Goal: Check status: Check status

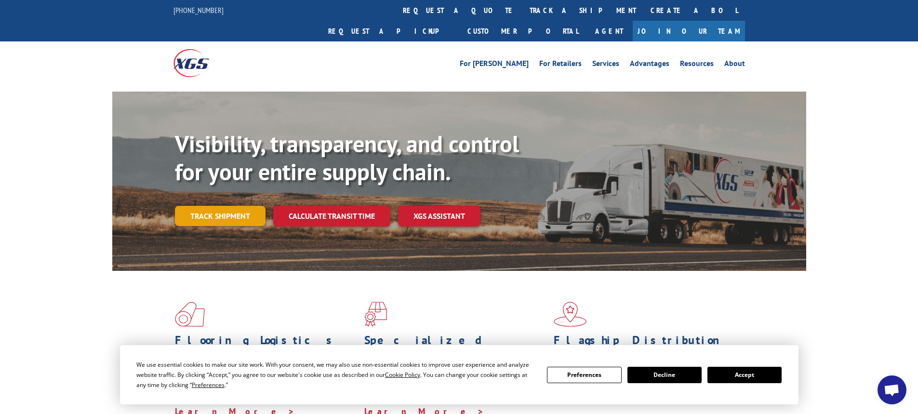
click at [240, 206] on link "Track shipment" at bounding box center [220, 216] width 91 height 20
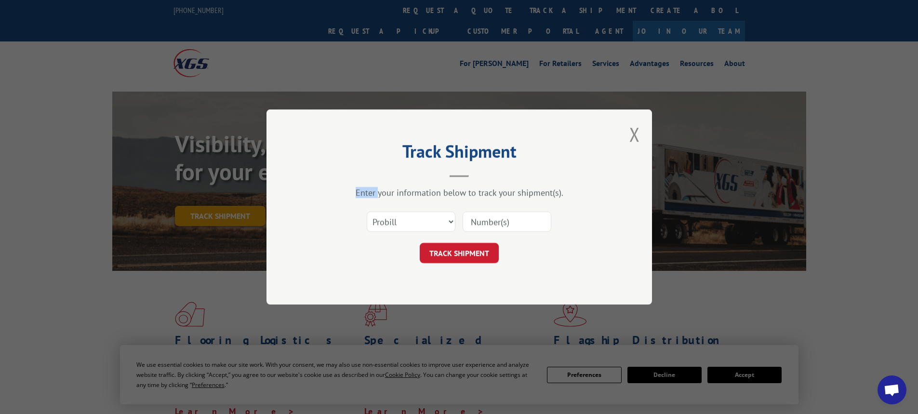
click at [240, 197] on div "Track Shipment Enter your information below to track your shipment(s). Select c…" at bounding box center [459, 207] width 918 height 414
click at [452, 220] on select "Select category... Probill BOL PO" at bounding box center [411, 221] width 89 height 20
select select "bol"
click at [367, 211] on select "Select category... Probill BOL PO" at bounding box center [411, 221] width 89 height 20
click at [495, 223] on input at bounding box center [506, 221] width 89 height 20
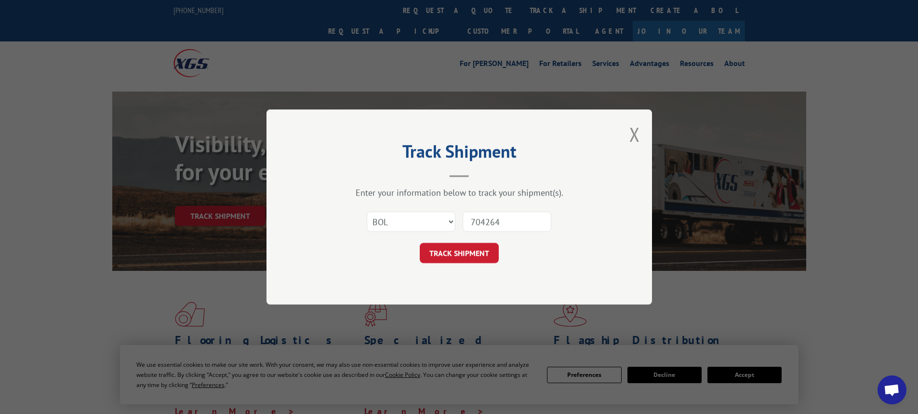
type input "7042645"
click button "TRACK SHIPMENT" at bounding box center [459, 253] width 79 height 20
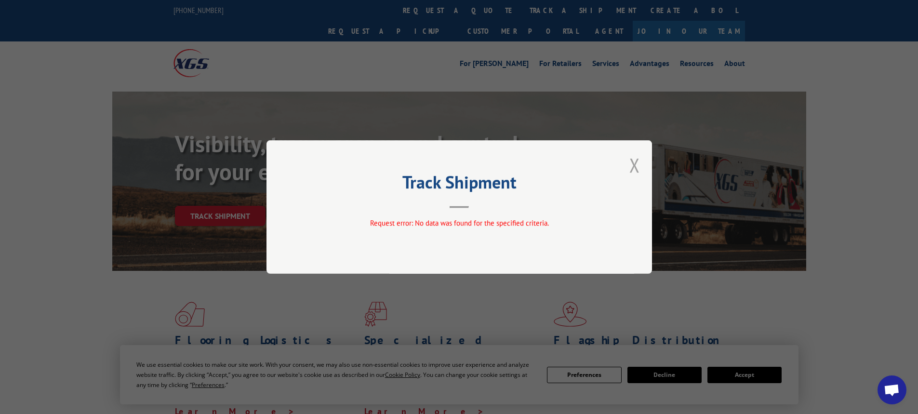
click at [635, 168] on button "Close modal" at bounding box center [634, 165] width 11 height 26
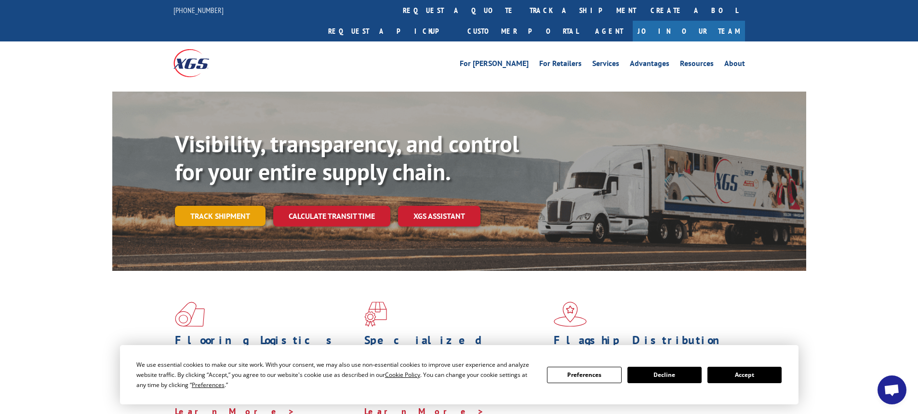
click at [249, 206] on link "Track shipment" at bounding box center [220, 216] width 91 height 20
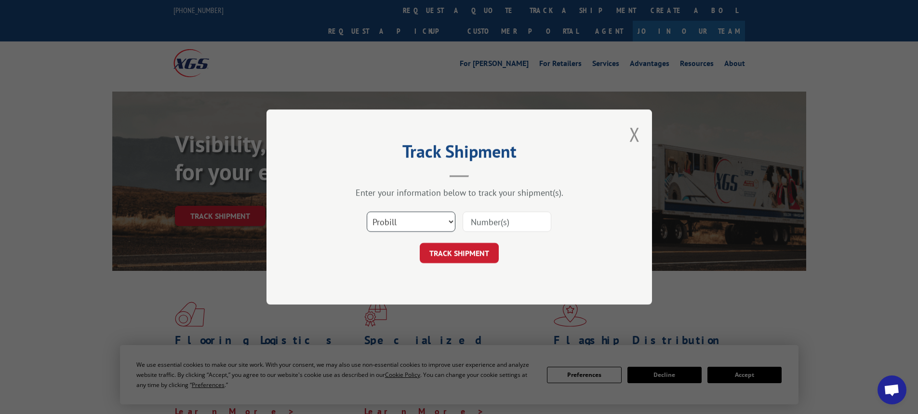
click at [449, 224] on select "Select category... Probill BOL PO" at bounding box center [411, 221] width 89 height 20
select select "bol"
click at [367, 211] on select "Select category... Probill BOL PO" at bounding box center [411, 221] width 89 height 20
click at [475, 223] on input at bounding box center [506, 221] width 89 height 20
type input "7042645"
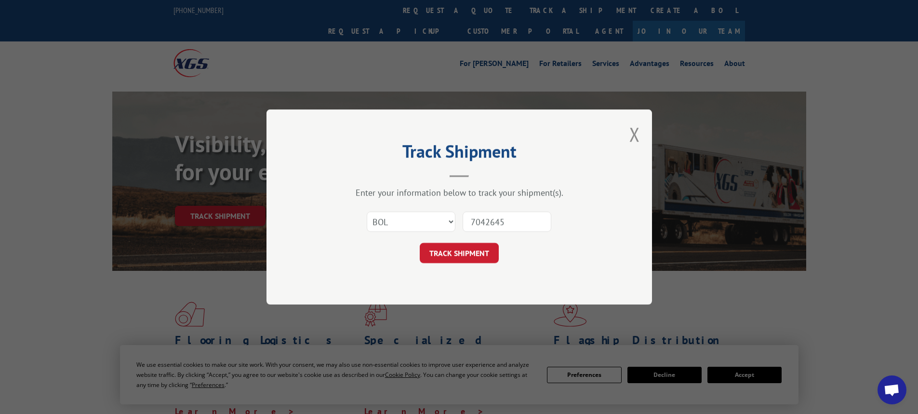
click button "TRACK SHIPMENT" at bounding box center [459, 253] width 79 height 20
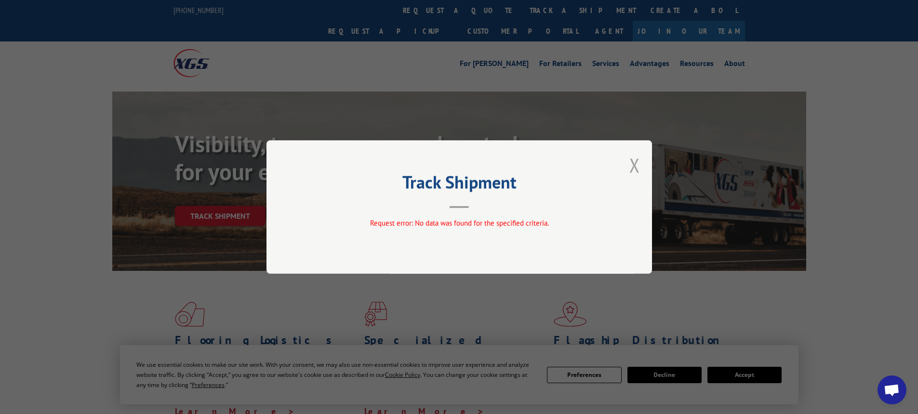
click at [630, 163] on button "Close modal" at bounding box center [634, 165] width 11 height 26
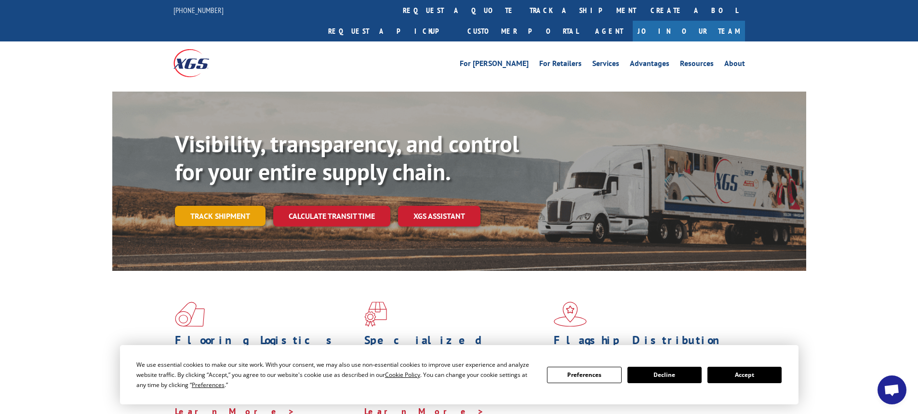
click at [232, 206] on link "Track shipment" at bounding box center [220, 216] width 91 height 20
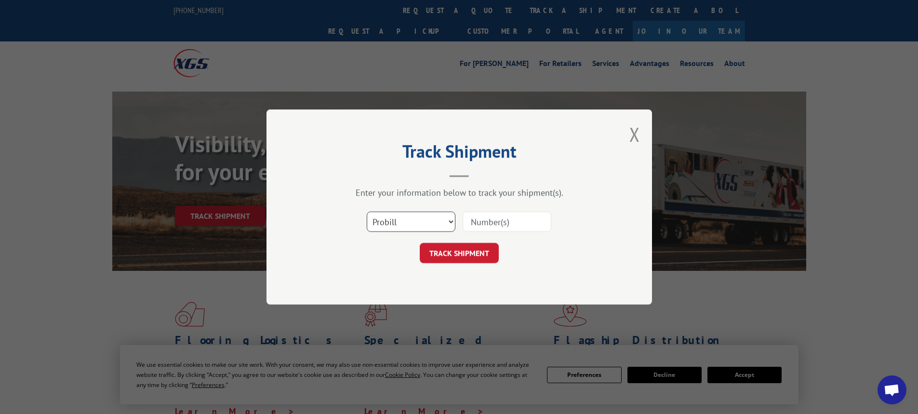
click at [451, 221] on select "Select category... Probill BOL PO" at bounding box center [411, 221] width 89 height 20
select select "bol"
click at [367, 211] on select "Select category... Probill BOL PO" at bounding box center [411, 221] width 89 height 20
click at [486, 220] on input at bounding box center [506, 221] width 89 height 20
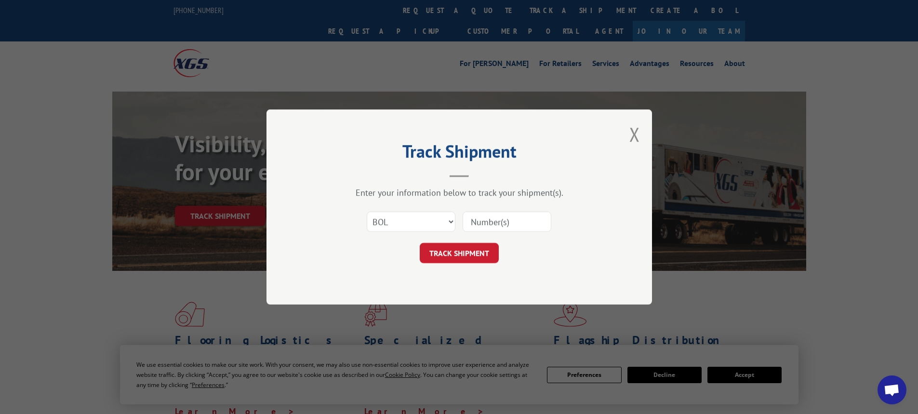
paste input "7042645"
type input "7042645"
click at [476, 250] on button "TRACK SHIPMENT" at bounding box center [459, 253] width 79 height 20
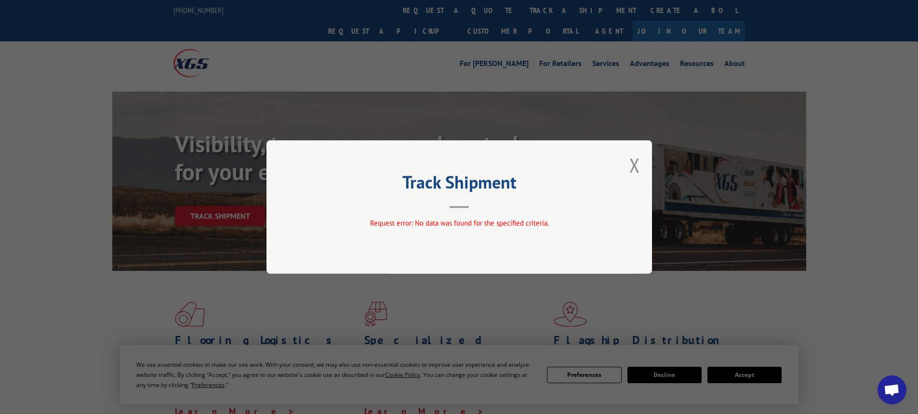
click at [632, 166] on button "Close modal" at bounding box center [634, 165] width 11 height 26
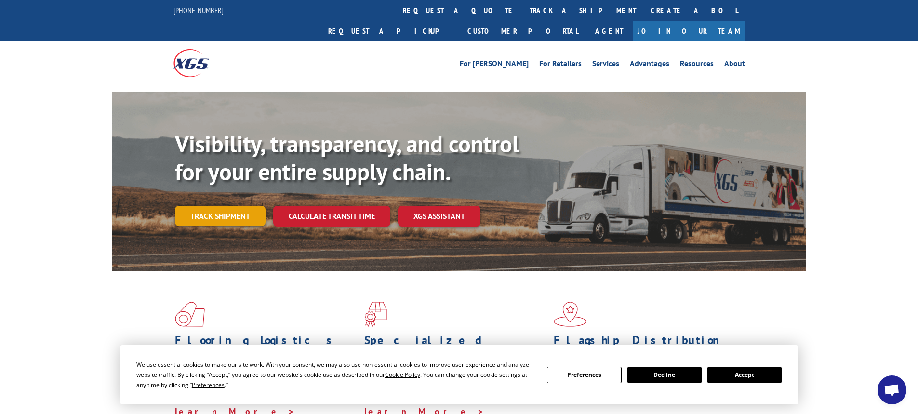
click at [218, 206] on link "Track shipment" at bounding box center [220, 216] width 91 height 20
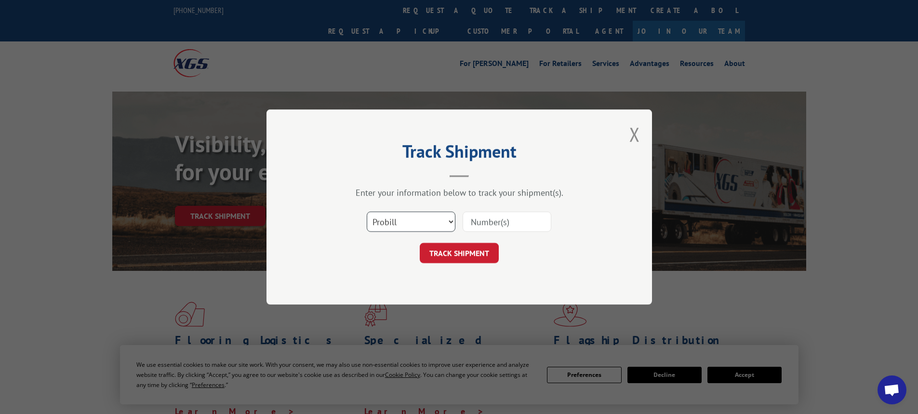
click at [451, 222] on select "Select category... Probill BOL PO" at bounding box center [411, 221] width 89 height 20
click at [489, 222] on input at bounding box center [506, 221] width 89 height 20
type input "7060219"
click button "TRACK SHIPMENT" at bounding box center [459, 253] width 79 height 20
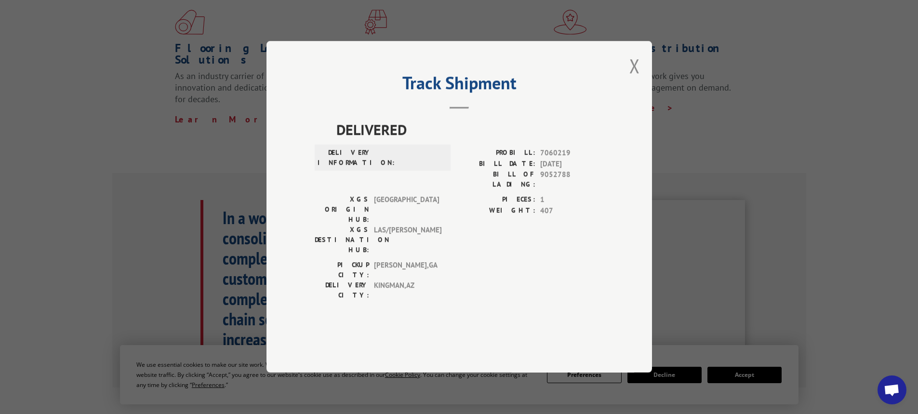
scroll to position [337, 0]
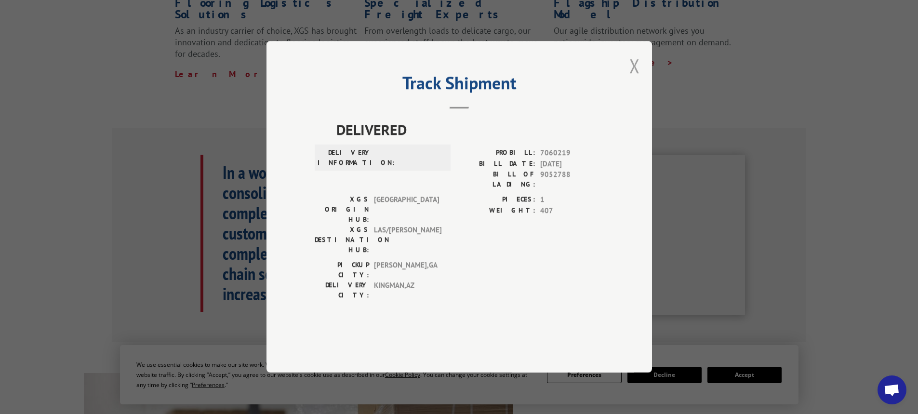
click at [632, 79] on button "Close modal" at bounding box center [634, 66] width 11 height 26
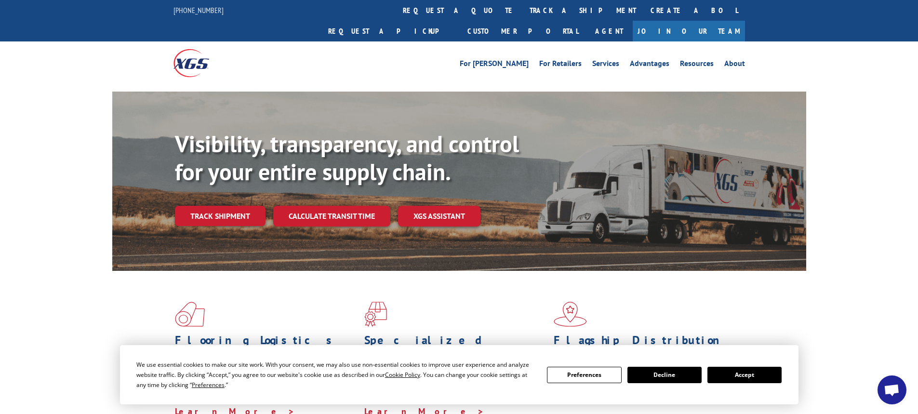
click at [753, 369] on button "Accept" at bounding box center [744, 375] width 74 height 16
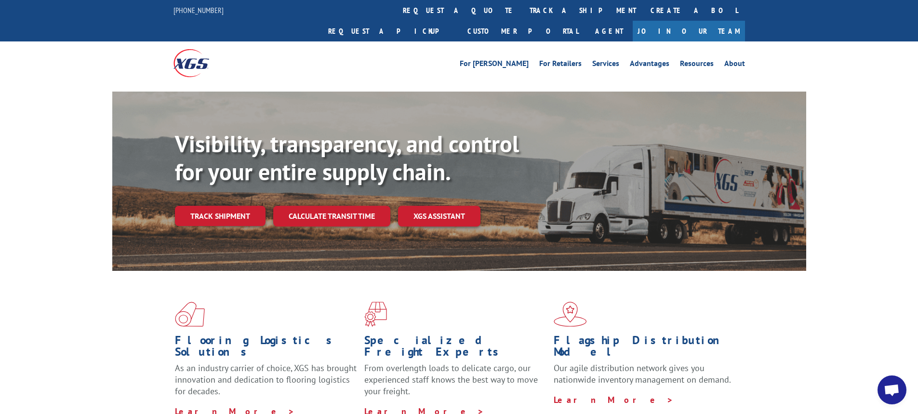
click at [218, 206] on link "Track shipment" at bounding box center [220, 216] width 91 height 20
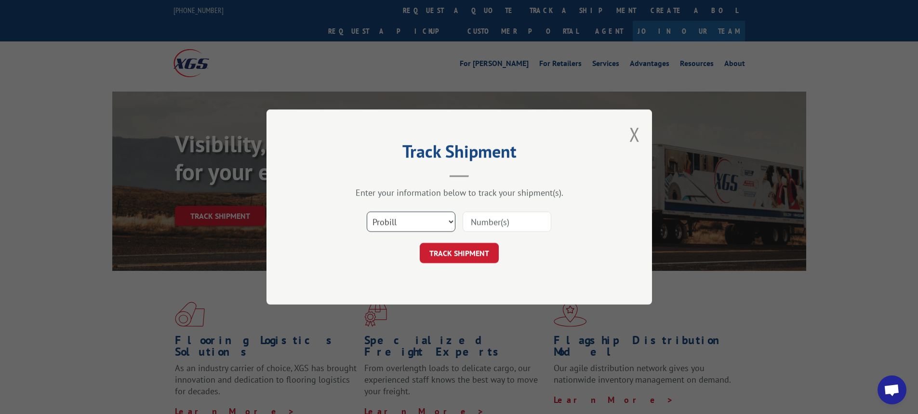
click at [451, 220] on select "Select category... Probill BOL PO" at bounding box center [411, 221] width 89 height 20
select select "bol"
click at [367, 211] on select "Select category... Probill BOL PO" at bounding box center [411, 221] width 89 height 20
click at [486, 223] on input at bounding box center [506, 221] width 89 height 20
paste input "7042645"
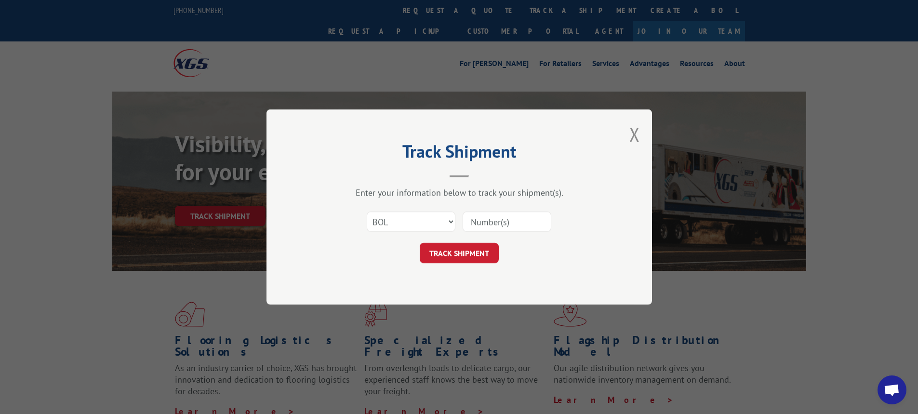
type input "7042645"
click button "TRACK SHIPMENT" at bounding box center [459, 253] width 79 height 20
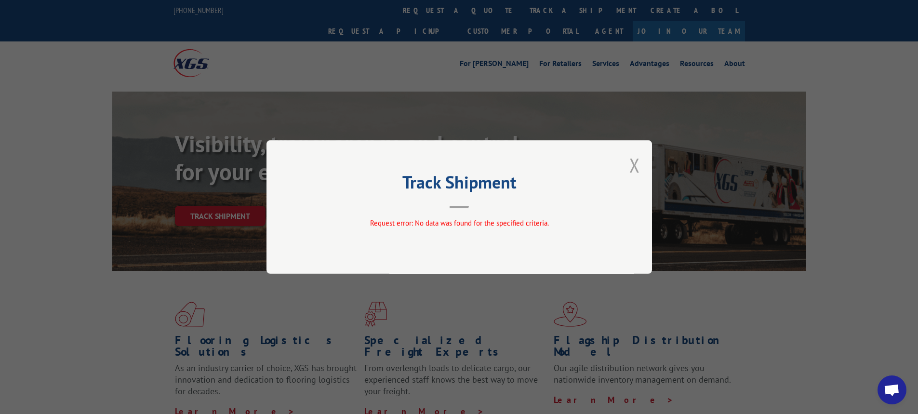
click at [639, 167] on button "Close modal" at bounding box center [634, 165] width 11 height 26
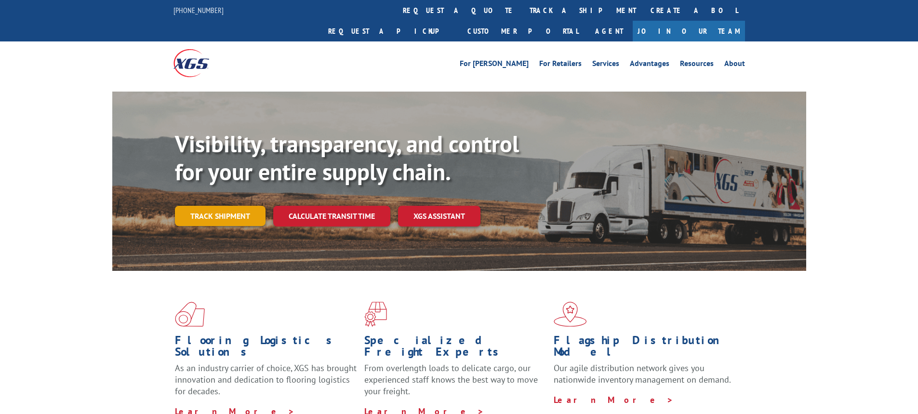
click at [214, 206] on link "Track shipment" at bounding box center [220, 216] width 91 height 20
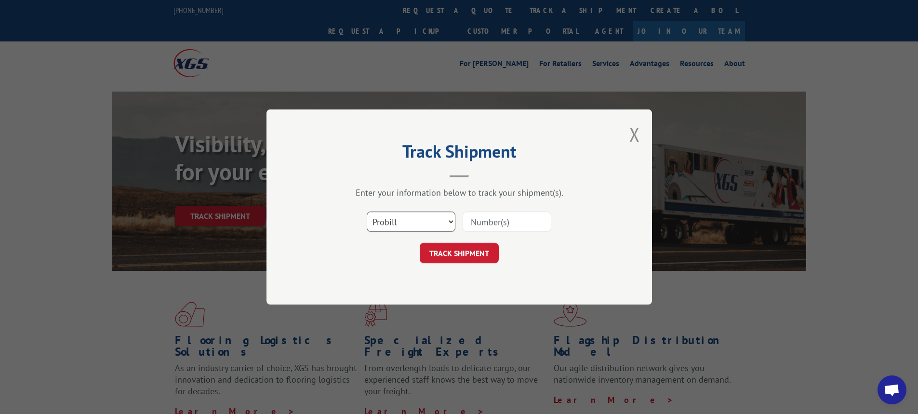
click at [448, 222] on select "Select category... Probill BOL PO" at bounding box center [411, 221] width 89 height 20
select select "bol"
click at [367, 211] on select "Select category... Probill BOL PO" at bounding box center [411, 221] width 89 height 20
click at [520, 223] on input at bounding box center [506, 221] width 89 height 20
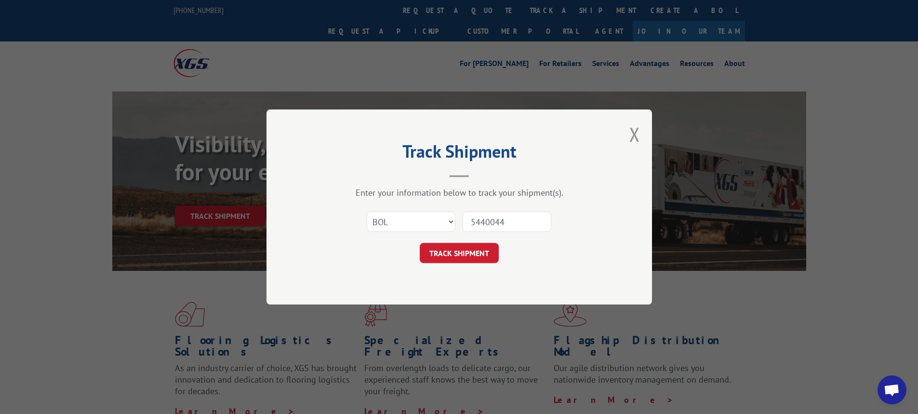
type input "54400443"
click button "TRACK SHIPMENT" at bounding box center [459, 253] width 79 height 20
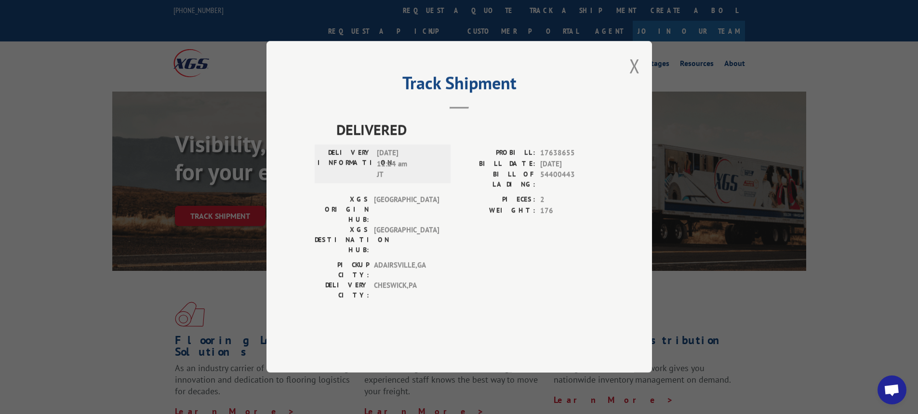
click at [626, 92] on div "Track Shipment DELIVERED DELIVERY INFORMATION: 10/03/2025 11:24 am JT PROBILL: …" at bounding box center [458, 206] width 385 height 331
click at [634, 79] on button "Close modal" at bounding box center [634, 66] width 11 height 26
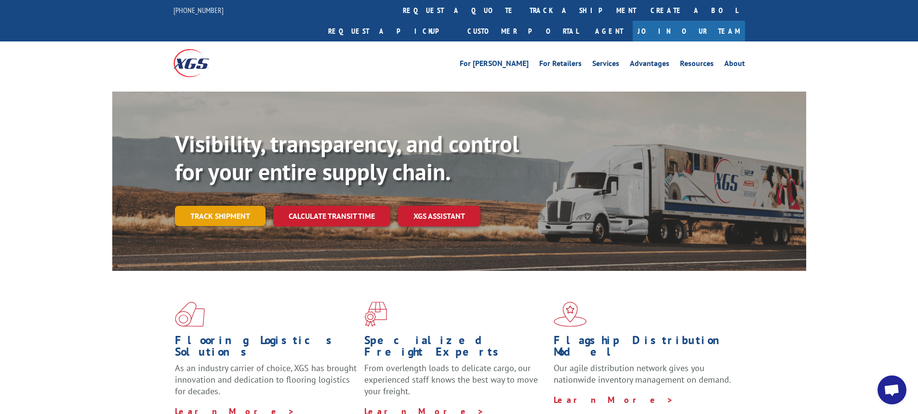
click at [206, 206] on link "Track shipment" at bounding box center [220, 216] width 91 height 20
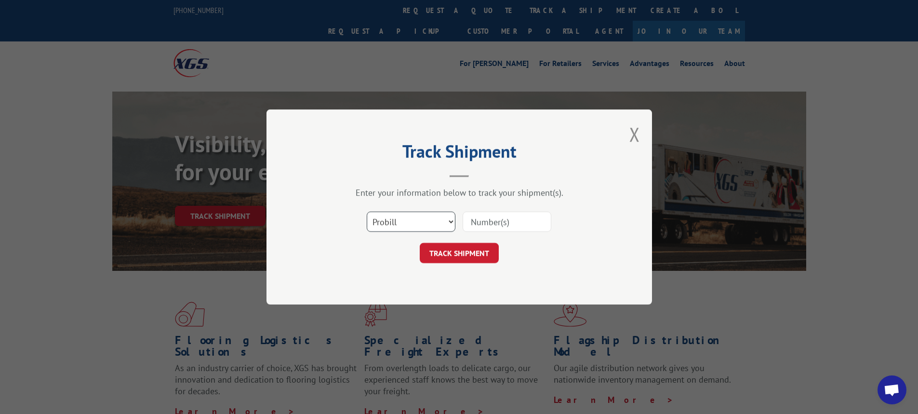
click at [449, 221] on select "Select category... Probill BOL PO" at bounding box center [411, 221] width 89 height 20
select select "bol"
click at [367, 211] on select "Select category... Probill BOL PO" at bounding box center [411, 221] width 89 height 20
click at [501, 216] on input at bounding box center [506, 221] width 89 height 20
type input "7046087"
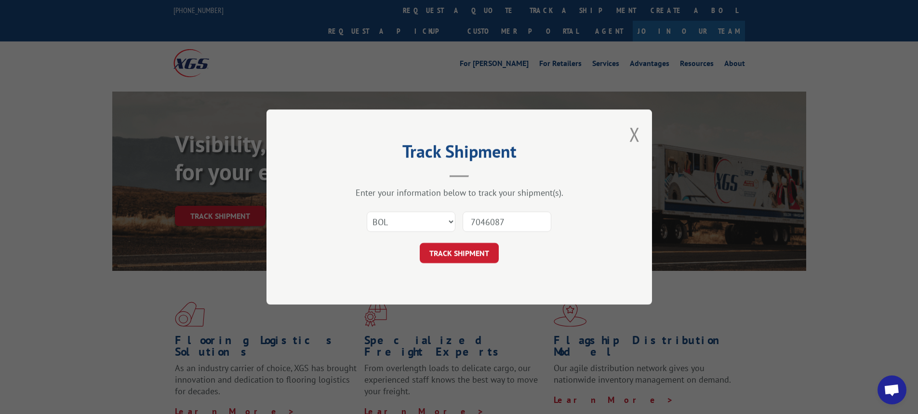
click button "TRACK SHIPMENT" at bounding box center [459, 253] width 79 height 20
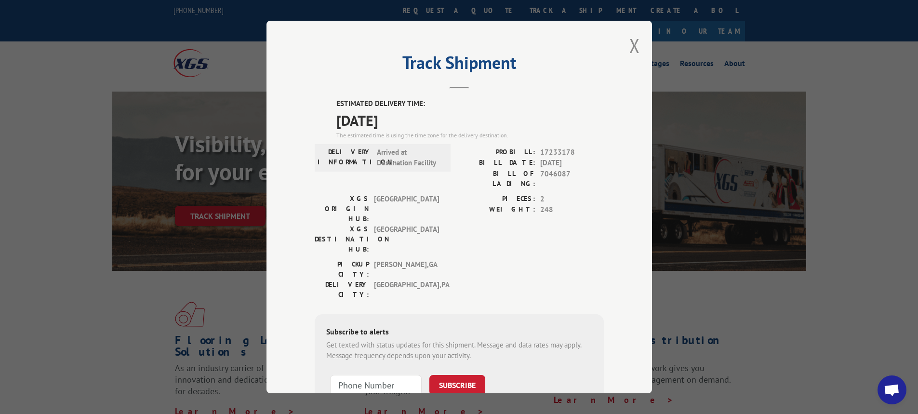
click at [621, 47] on div "Track Shipment ESTIMATED DELIVERY TIME: 10/06/2025 The estimated time is using …" at bounding box center [458, 207] width 385 height 372
click at [631, 42] on button "Close modal" at bounding box center [634, 46] width 11 height 26
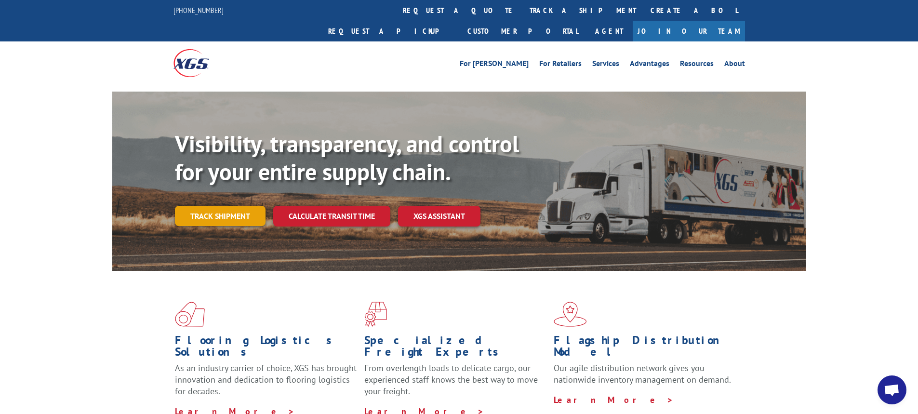
click at [236, 206] on link "Track shipment" at bounding box center [220, 216] width 91 height 20
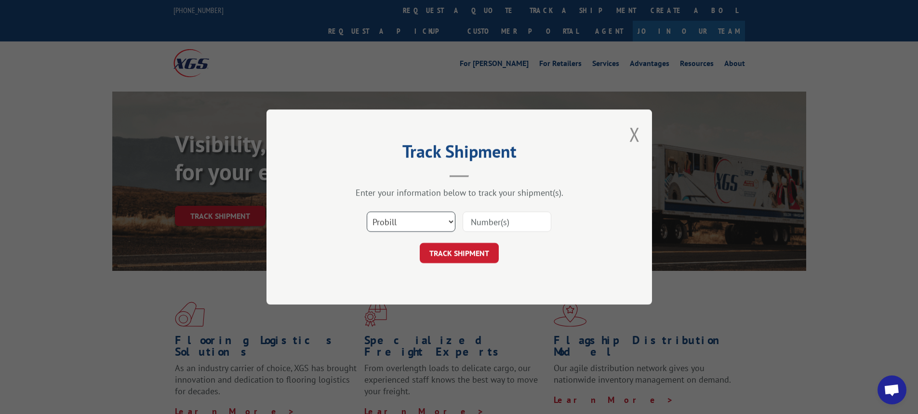
click at [451, 220] on select "Select category... Probill BOL PO" at bounding box center [411, 221] width 89 height 20
select select "bol"
click at [367, 211] on select "Select category... Probill BOL PO" at bounding box center [411, 221] width 89 height 20
click at [407, 263] on div "Track Shipment Enter your information below to track your shipment(s). Select c…" at bounding box center [458, 206] width 385 height 195
click at [481, 221] on input at bounding box center [506, 221] width 89 height 20
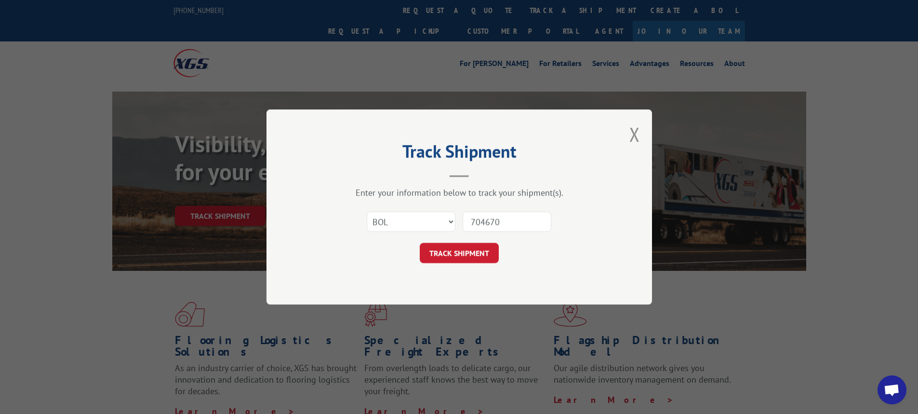
type input "7046705"
click button "TRACK SHIPMENT" at bounding box center [459, 253] width 79 height 20
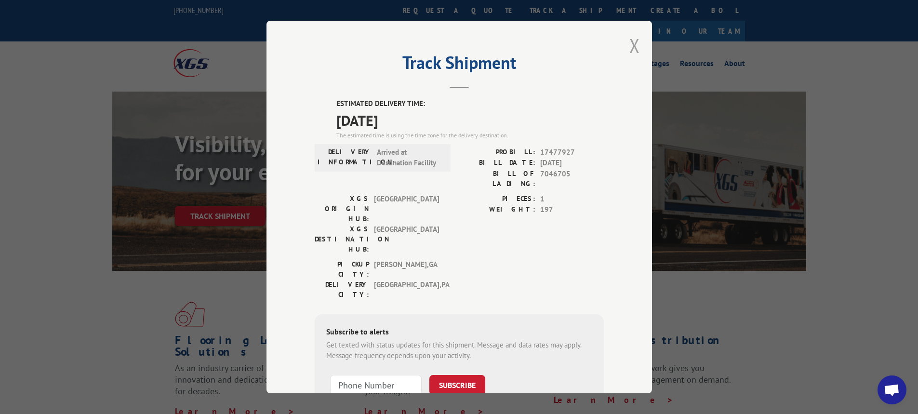
click at [632, 37] on button "Close modal" at bounding box center [634, 46] width 11 height 26
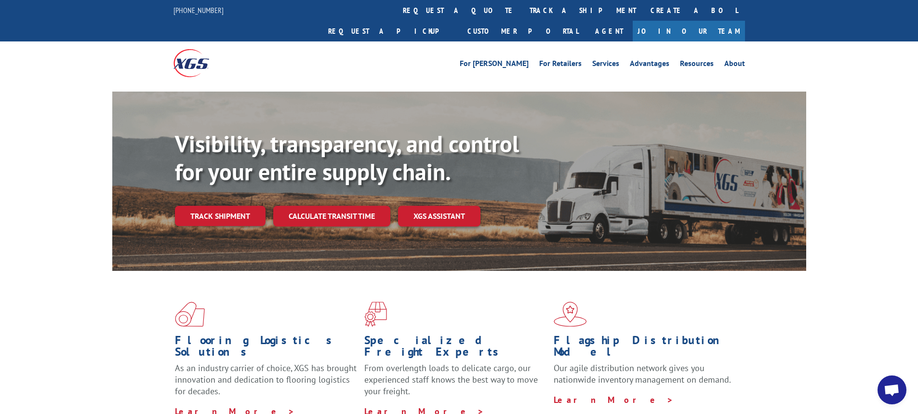
click at [175, 206] on link "Track shipment" at bounding box center [220, 216] width 91 height 20
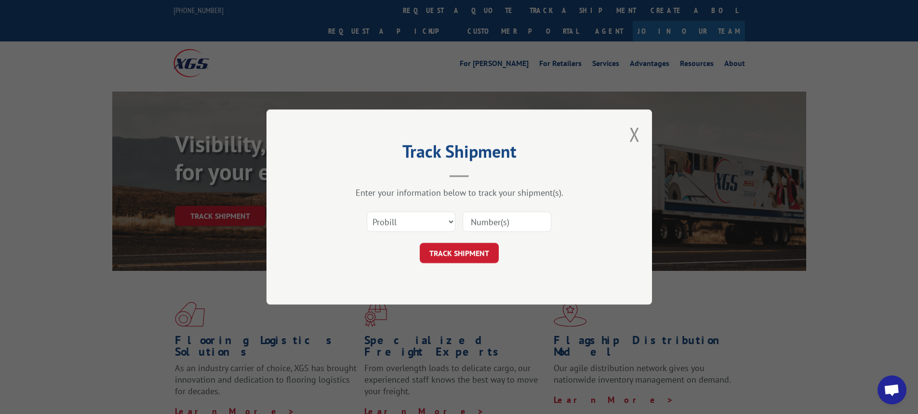
click at [629, 135] on div "Track Shipment Enter your information below to track your shipment(s). Select c…" at bounding box center [458, 206] width 385 height 195
click at [659, 129] on div "Track Shipment Enter your information below to track your shipment(s). Select c…" at bounding box center [459, 207] width 918 height 414
click at [642, 132] on div "Track Shipment Enter your information below to track your shipment(s). Select c…" at bounding box center [458, 206] width 385 height 195
click at [640, 132] on div "Track Shipment Enter your information below to track your shipment(s). Select c…" at bounding box center [458, 206] width 385 height 195
click at [636, 137] on button "Close modal" at bounding box center [634, 134] width 11 height 26
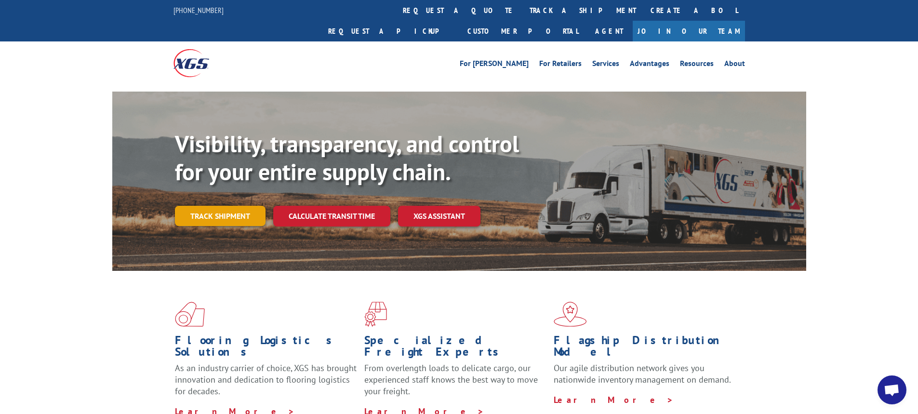
click at [215, 206] on link "Track shipment" at bounding box center [220, 216] width 91 height 20
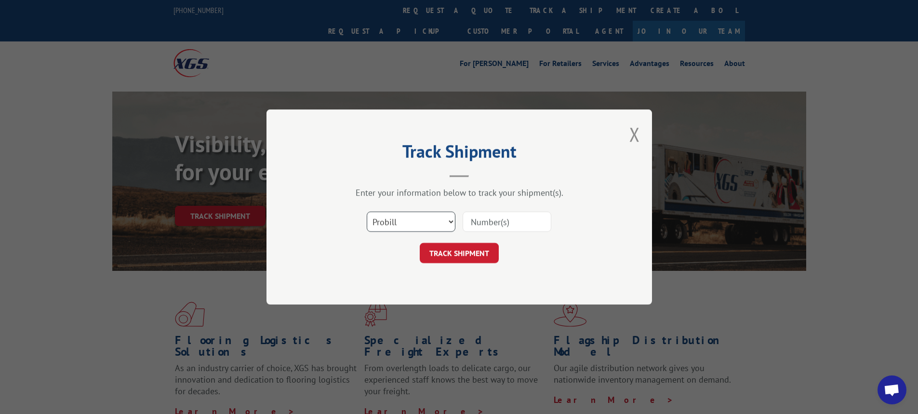
click at [449, 223] on select "Select category... Probill BOL PO" at bounding box center [411, 221] width 89 height 20
select select "bol"
click at [367, 211] on select "Select category... Probill BOL PO" at bounding box center [411, 221] width 89 height 20
click at [501, 220] on input at bounding box center [506, 221] width 89 height 20
type input "7042644"
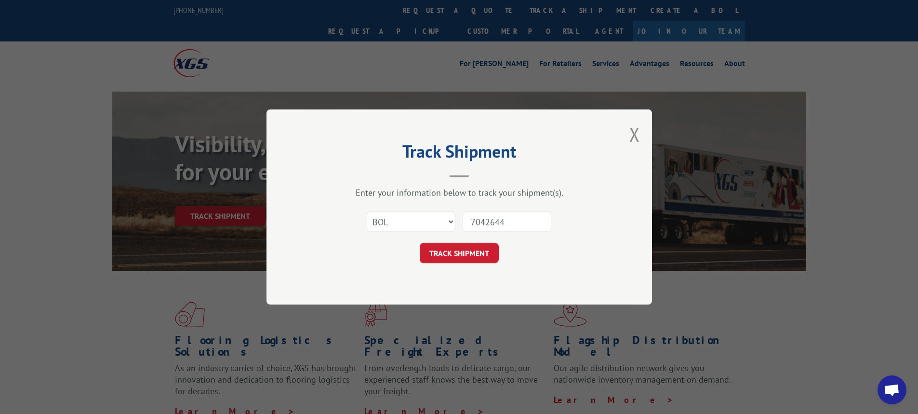
click button "TRACK SHIPMENT" at bounding box center [459, 253] width 79 height 20
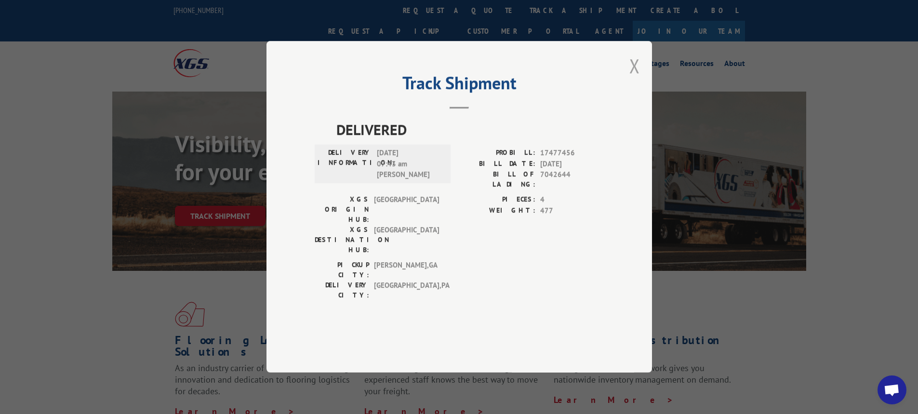
click at [634, 79] on button "Close modal" at bounding box center [634, 66] width 11 height 26
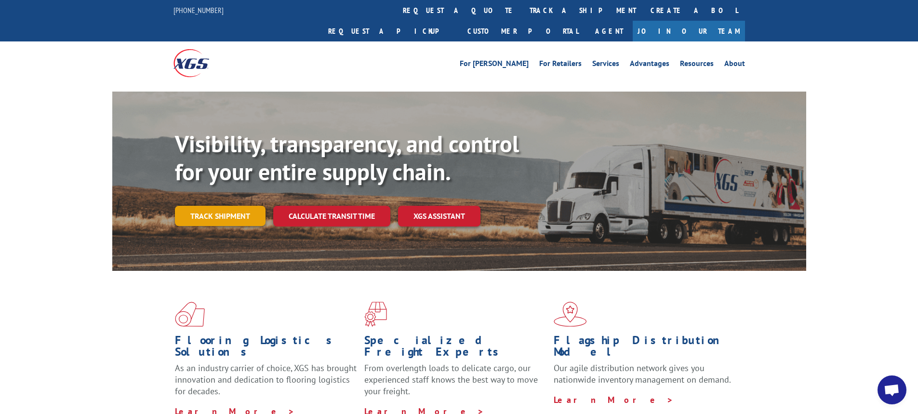
click at [236, 206] on link "Track shipment" at bounding box center [220, 216] width 91 height 20
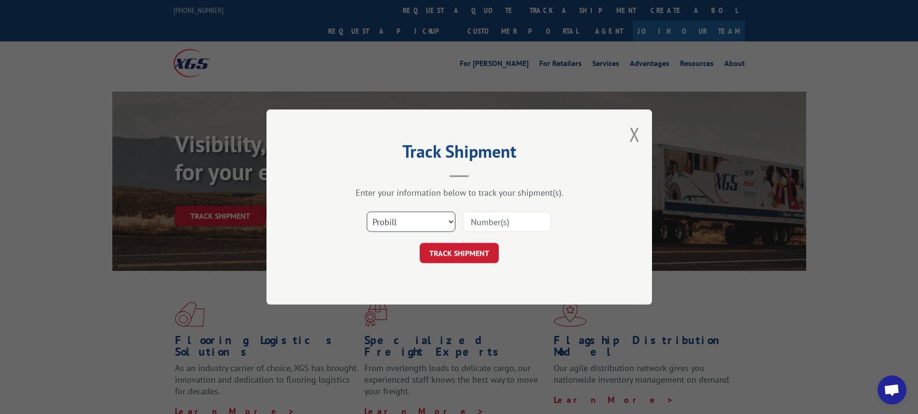
drag, startPoint x: 449, startPoint y: 220, endPoint x: 444, endPoint y: 229, distance: 10.3
click at [449, 220] on select "Select category... Probill BOL PO" at bounding box center [411, 221] width 89 height 20
select select "bol"
click at [367, 211] on select "Select category... Probill BOL PO" at bounding box center [411, 221] width 89 height 20
click at [471, 219] on input at bounding box center [506, 221] width 89 height 20
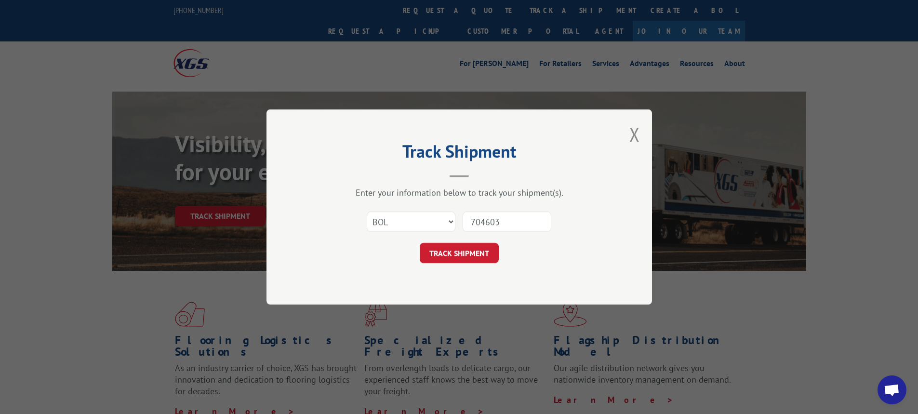
type input "7046035"
click button "TRACK SHIPMENT" at bounding box center [459, 253] width 79 height 20
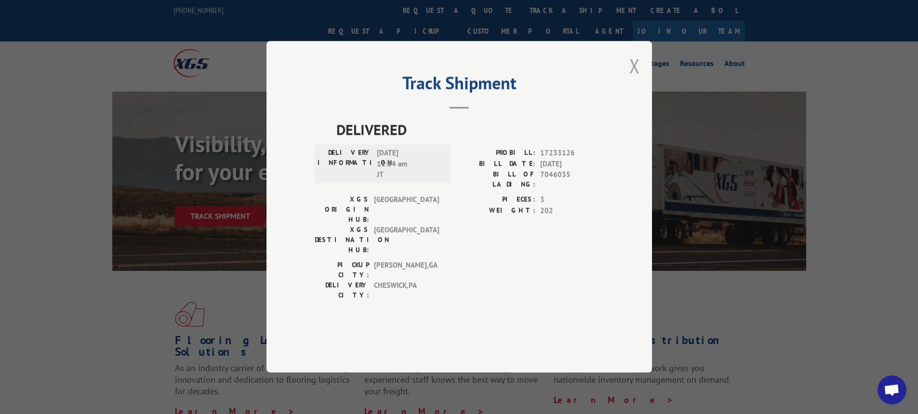
click at [639, 90] on div "Track Shipment DELIVERED DELIVERY INFORMATION: 10/03/2025 11:24 am JT PROBILL: …" at bounding box center [458, 206] width 385 height 331
click at [638, 79] on button "Close modal" at bounding box center [634, 66] width 11 height 26
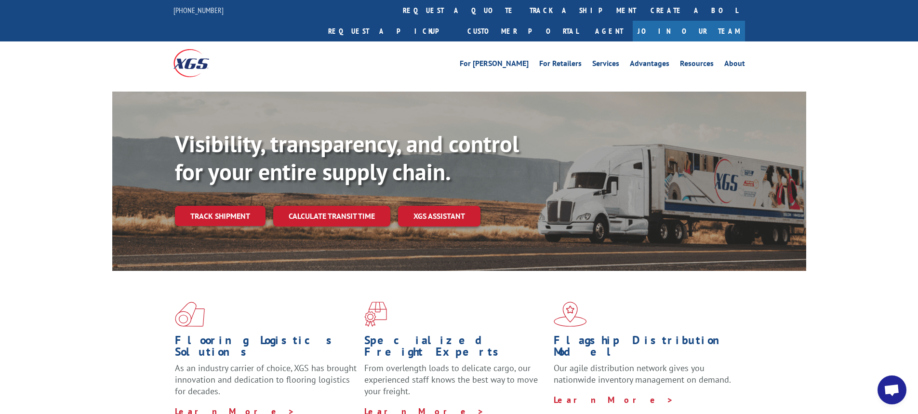
click at [212, 206] on link "Track shipment" at bounding box center [220, 216] width 91 height 20
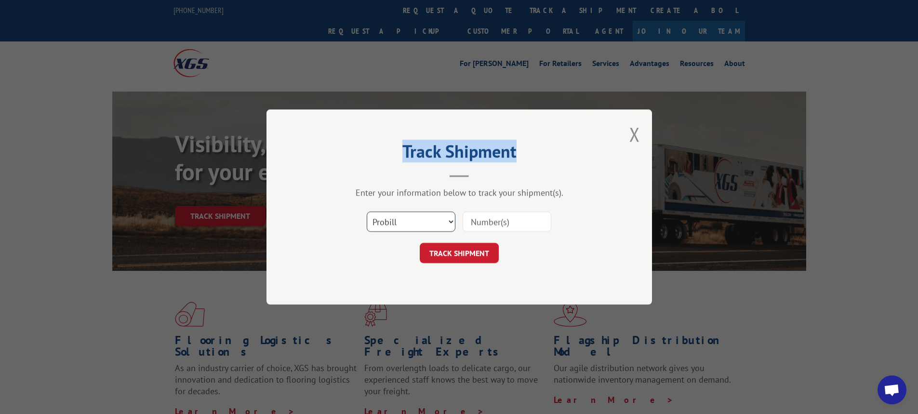
click at [451, 221] on select "Select category... Probill BOL PO" at bounding box center [411, 221] width 89 height 20
select select "bol"
click at [367, 211] on select "Select category... Probill BOL PO" at bounding box center [411, 221] width 89 height 20
click at [479, 218] on input at bounding box center [506, 221] width 89 height 20
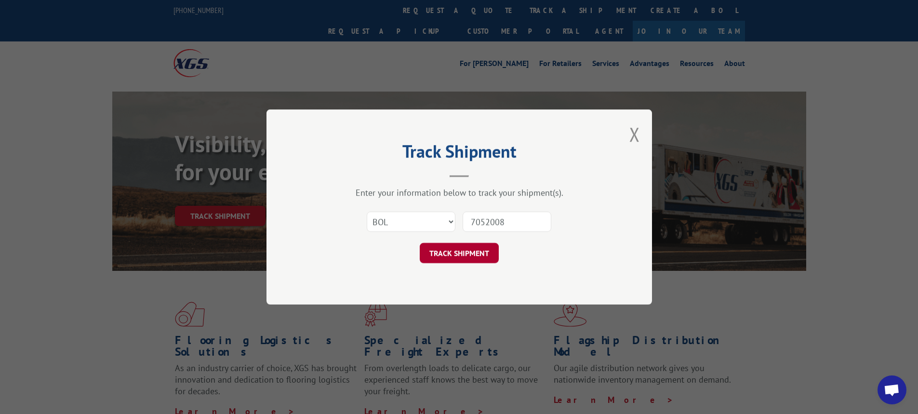
type input "7052008"
click at [457, 252] on button "TRACK SHIPMENT" at bounding box center [459, 253] width 79 height 20
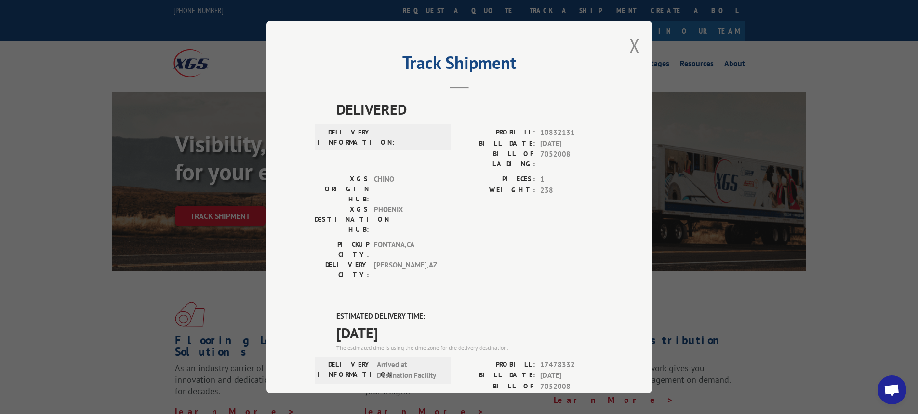
click at [636, 37] on div "Track Shipment DELIVERED DELIVERY INFORMATION: PROBILL: 10832131 BILL DATE: 09/…" at bounding box center [458, 207] width 385 height 372
click at [623, 40] on div "Track Shipment DELIVERED DELIVERY INFORMATION: PROBILL: 10832131 BILL DATE: 09/…" at bounding box center [458, 207] width 385 height 372
click at [632, 36] on button "Close modal" at bounding box center [634, 46] width 11 height 26
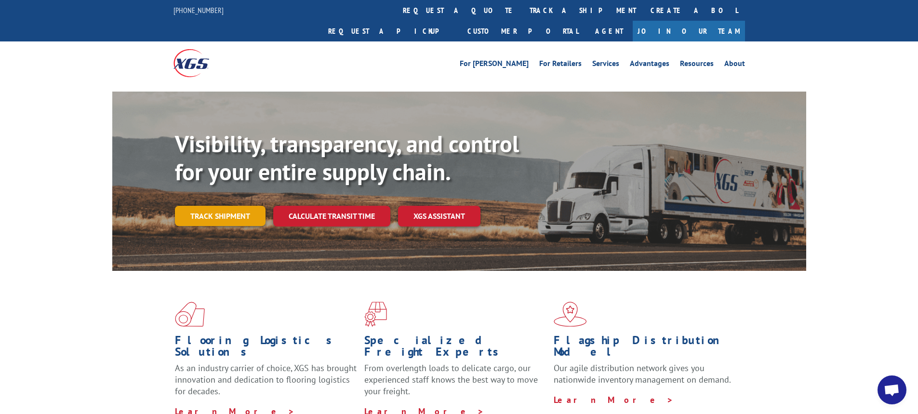
click at [244, 206] on link "Track shipment" at bounding box center [220, 216] width 91 height 20
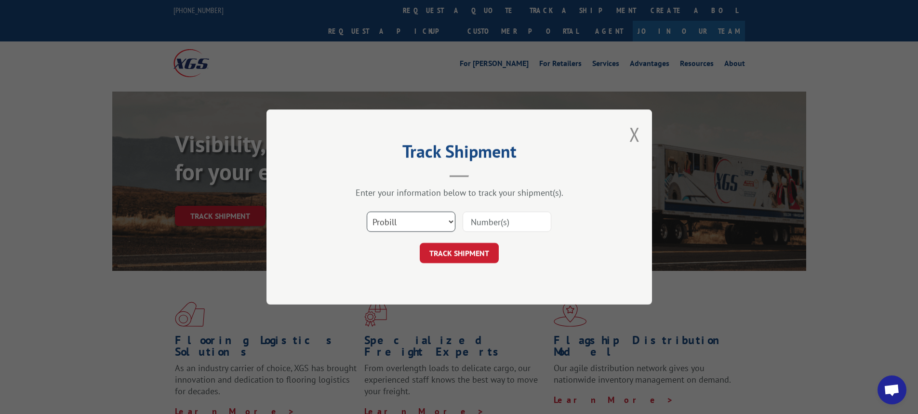
click at [450, 223] on select "Select category... Probill BOL PO" at bounding box center [411, 221] width 89 height 20
select select "bol"
click at [367, 211] on select "Select category... Probill BOL PO" at bounding box center [411, 221] width 89 height 20
click at [478, 221] on input at bounding box center [506, 221] width 89 height 20
type input "7048577"
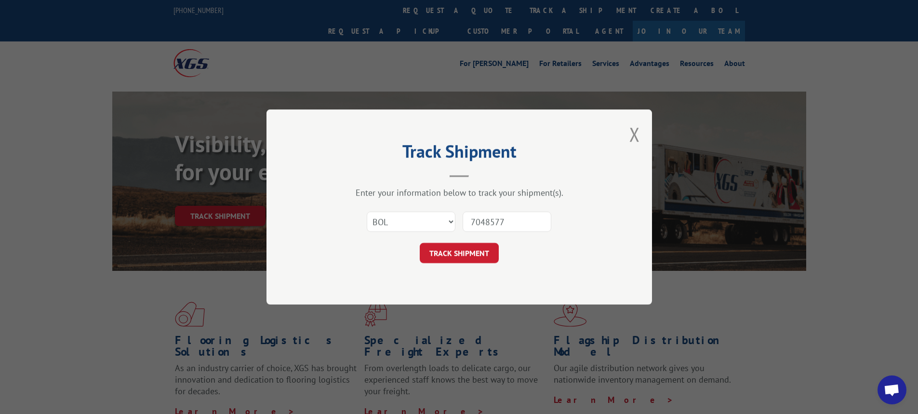
click button "TRACK SHIPMENT" at bounding box center [459, 253] width 79 height 20
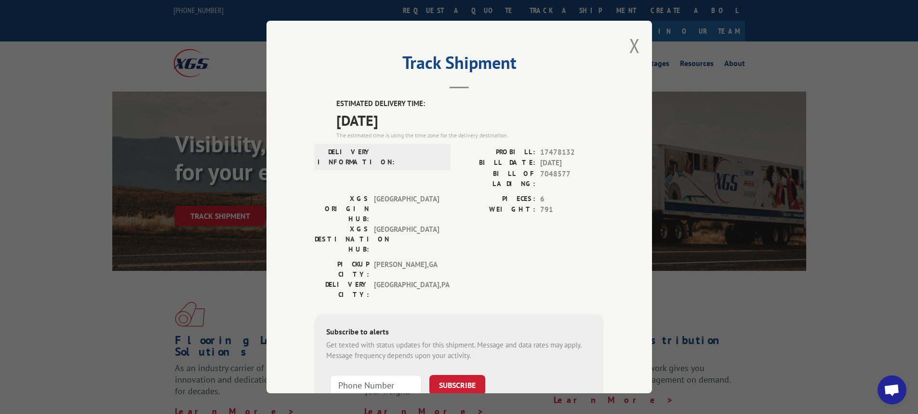
click at [643, 46] on div "Track Shipment ESTIMATED DELIVERY TIME: 10/06/2025 The estimated time is using …" at bounding box center [458, 207] width 385 height 372
click at [640, 45] on div "Track Shipment ESTIMATED DELIVERY TIME: 10/06/2025 The estimated time is using …" at bounding box center [458, 207] width 385 height 372
click at [629, 43] on button "Close modal" at bounding box center [634, 46] width 11 height 26
